Goal: Navigation & Orientation: Find specific page/section

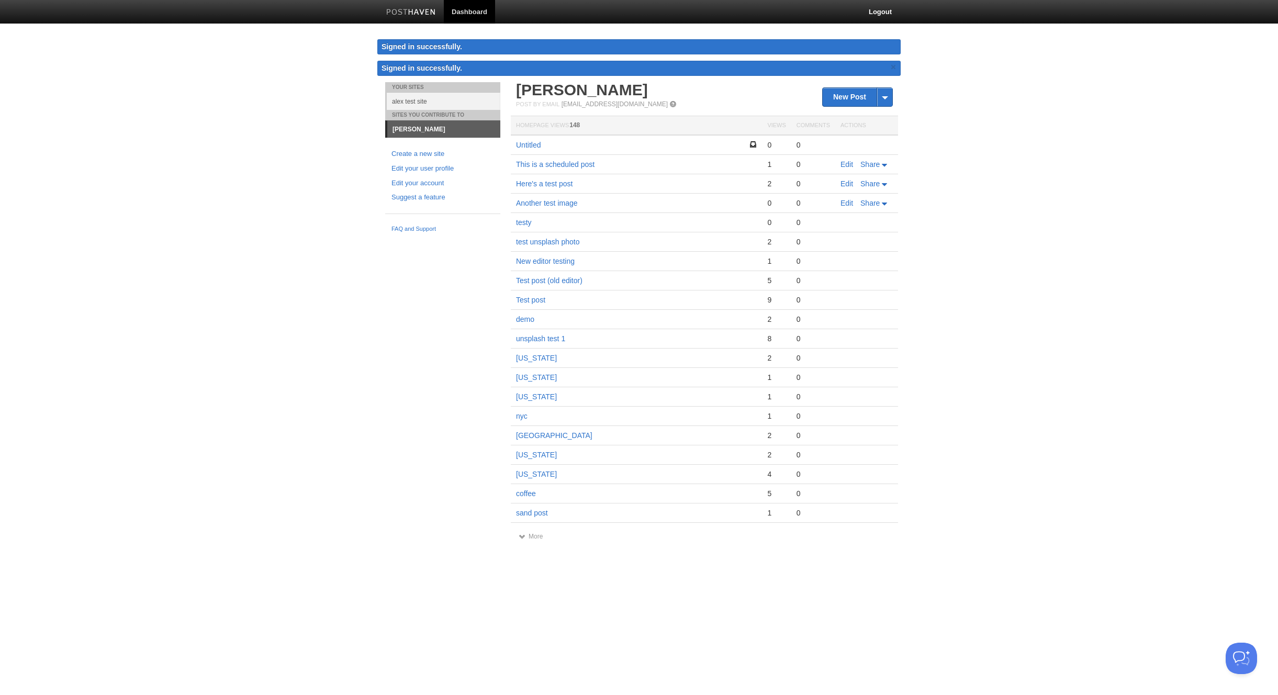
click at [1033, 180] on body "Dashboard Logout Signed in successfully. Signed in successfully. × Your Sites a…" at bounding box center [639, 280] width 1278 height 561
click at [894, 69] on link "×" at bounding box center [893, 67] width 9 height 13
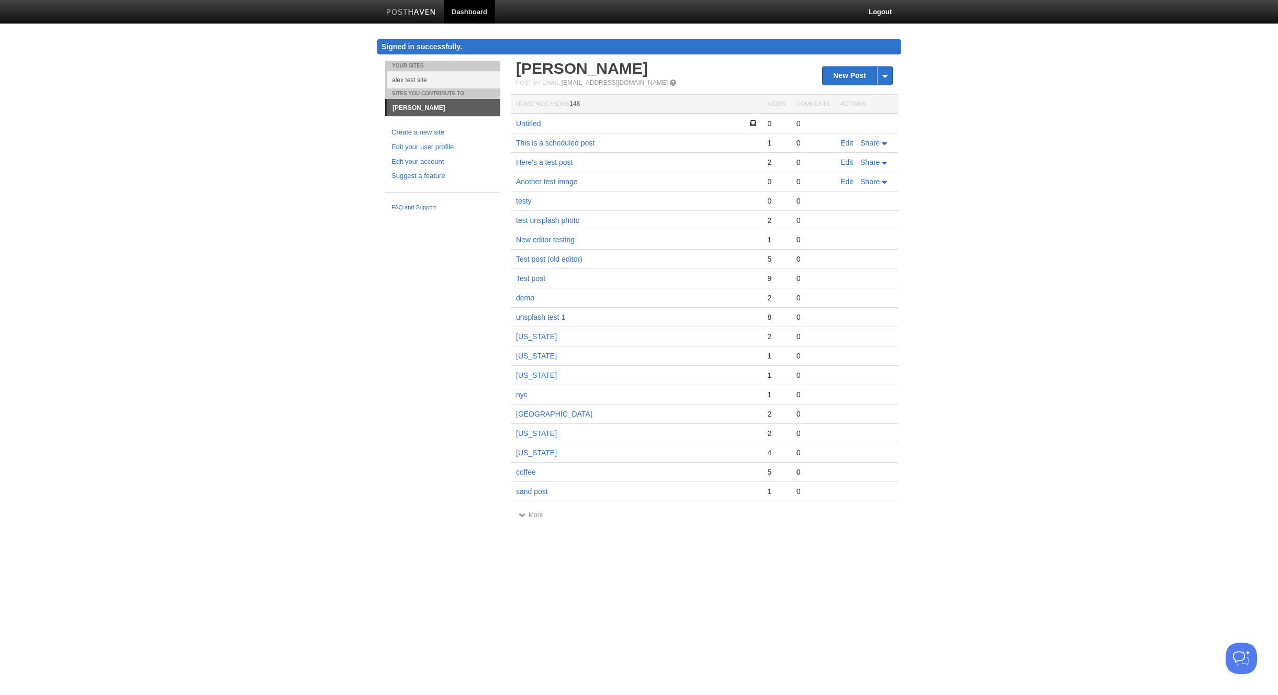
click at [984, 86] on body "Dashboard Logout Signed in successfully. Your Sites alex test site Sites You Co…" at bounding box center [639, 270] width 1278 height 540
drag, startPoint x: 380, startPoint y: 46, endPoint x: 444, endPoint y: 49, distance: 64.5
click at [444, 49] on div "Signed in successfully." at bounding box center [638, 46] width 523 height 15
click at [1052, 115] on body "Dashboard Logout Signed in successfully. Your Sites alex test site Sites You Co…" at bounding box center [639, 270] width 1278 height 540
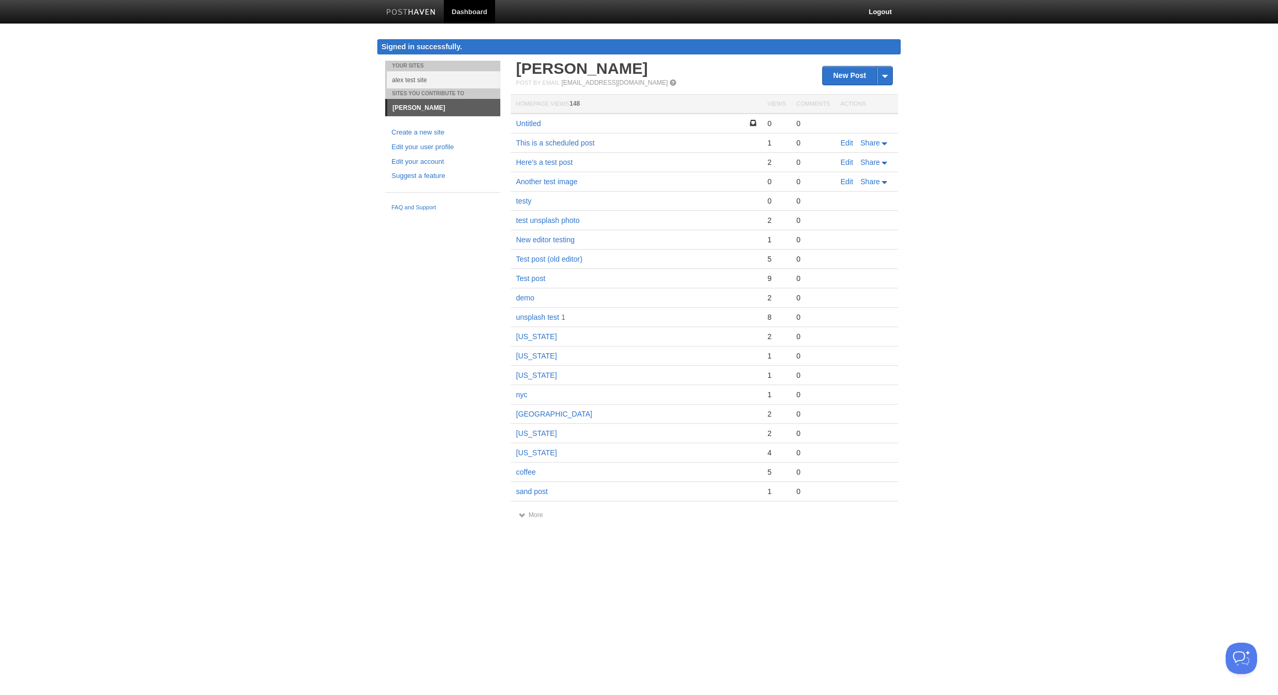
click at [1021, 233] on body "Dashboard Logout Signed in successfully. Your Sites alex test site Sites You Co…" at bounding box center [639, 270] width 1278 height 540
click at [1024, 182] on body "Dashboard Logout Signed in successfully. Your Sites alex test site Sites You Co…" at bounding box center [639, 270] width 1278 height 540
